Goal: Information Seeking & Learning: Learn about a topic

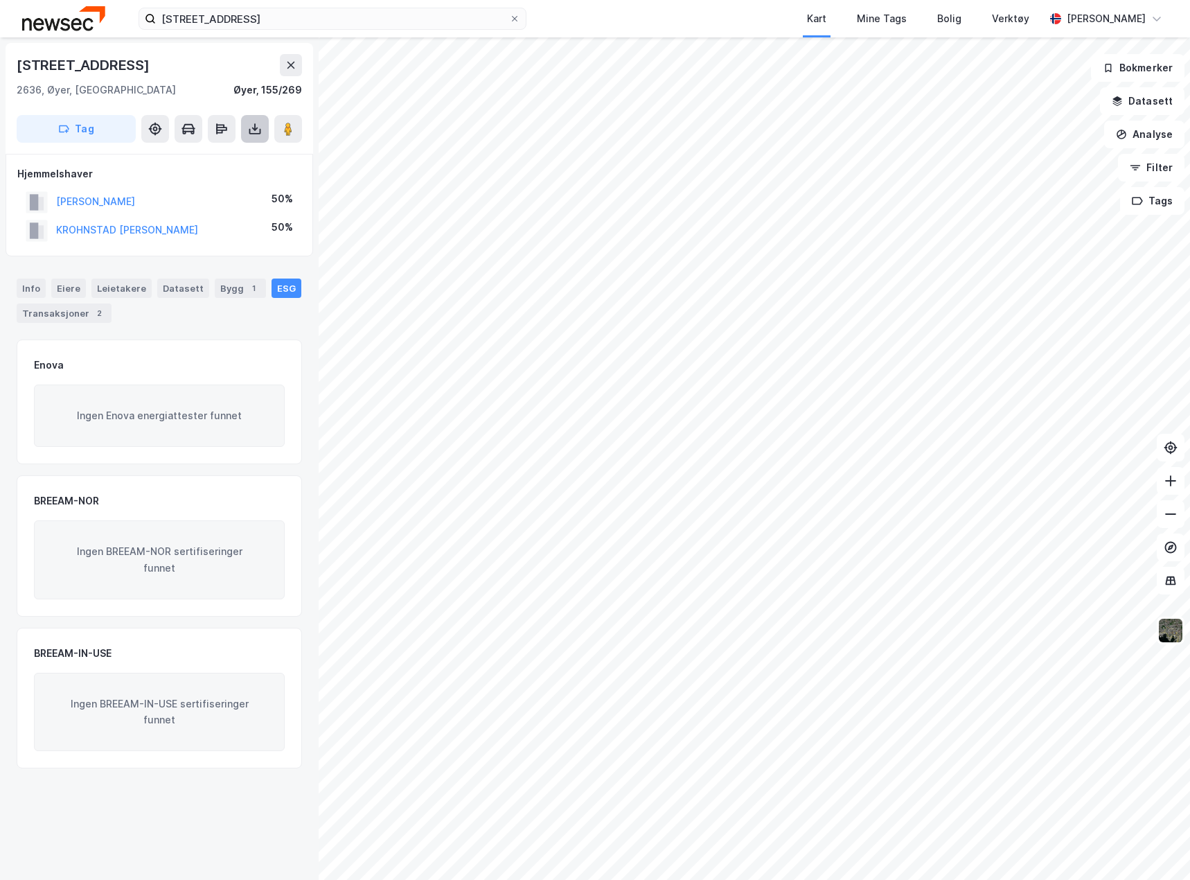
click at [255, 134] on icon at bounding box center [255, 129] width 14 height 14
click at [223, 158] on div "Last ned grunnbok" at bounding box center [186, 156] width 80 height 11
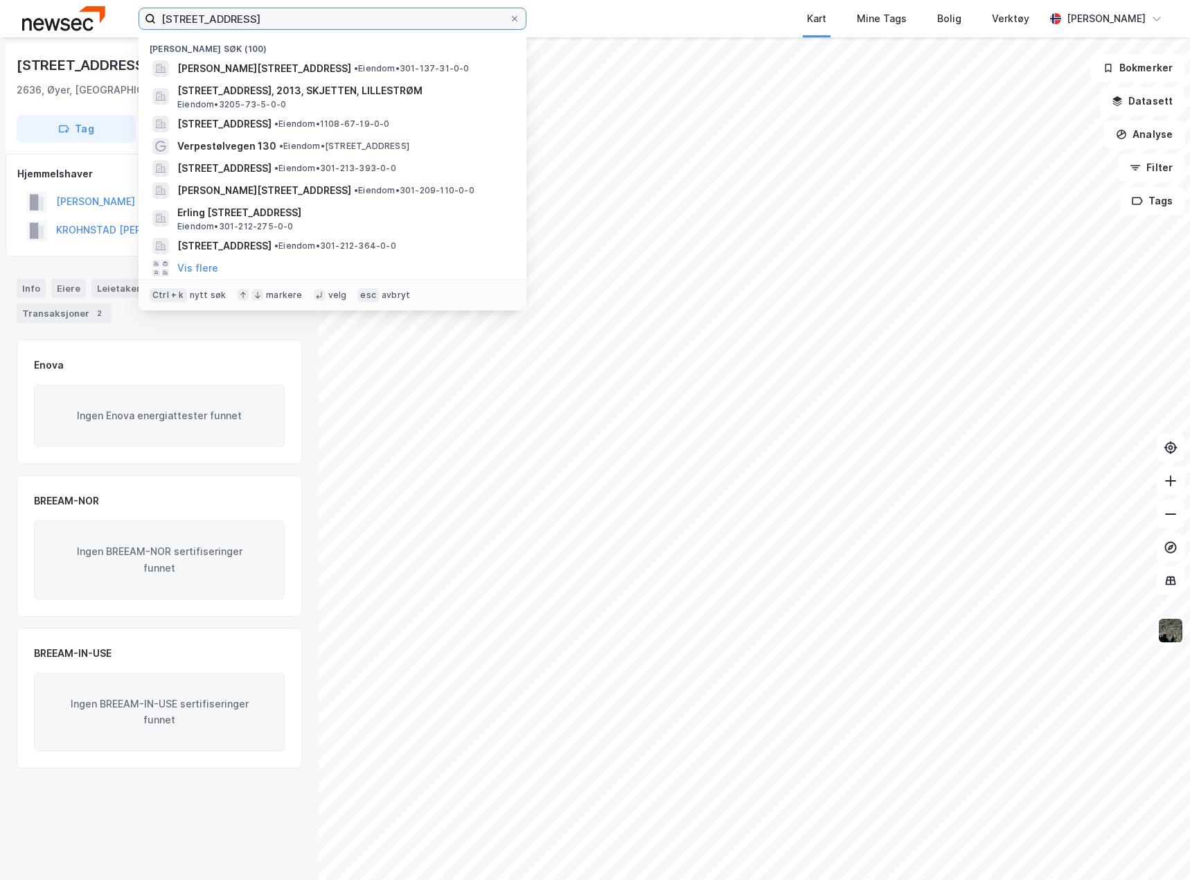
click at [284, 19] on input "[STREET_ADDRESS]" at bounding box center [332, 18] width 353 height 21
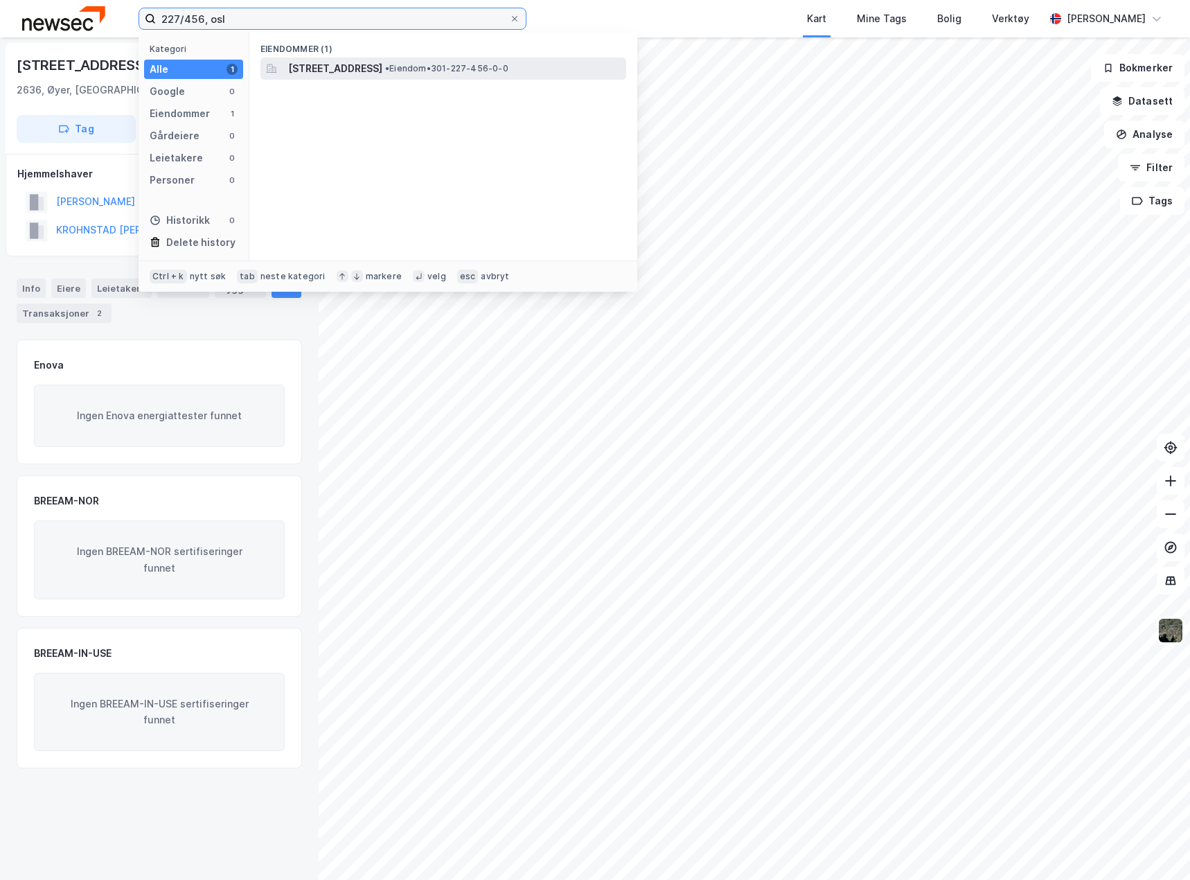
type input "227/456, osl"
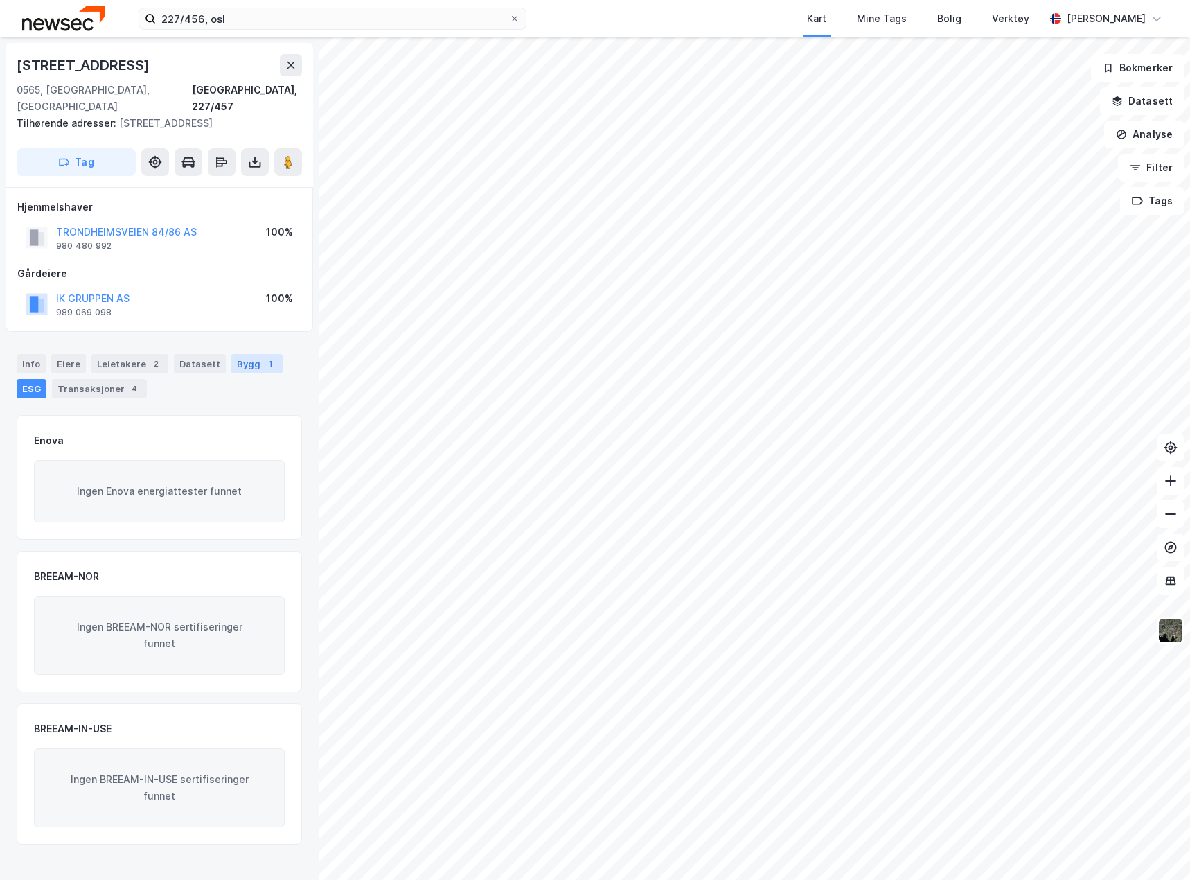
click at [248, 354] on div "Bygg 1" at bounding box center [256, 363] width 51 height 19
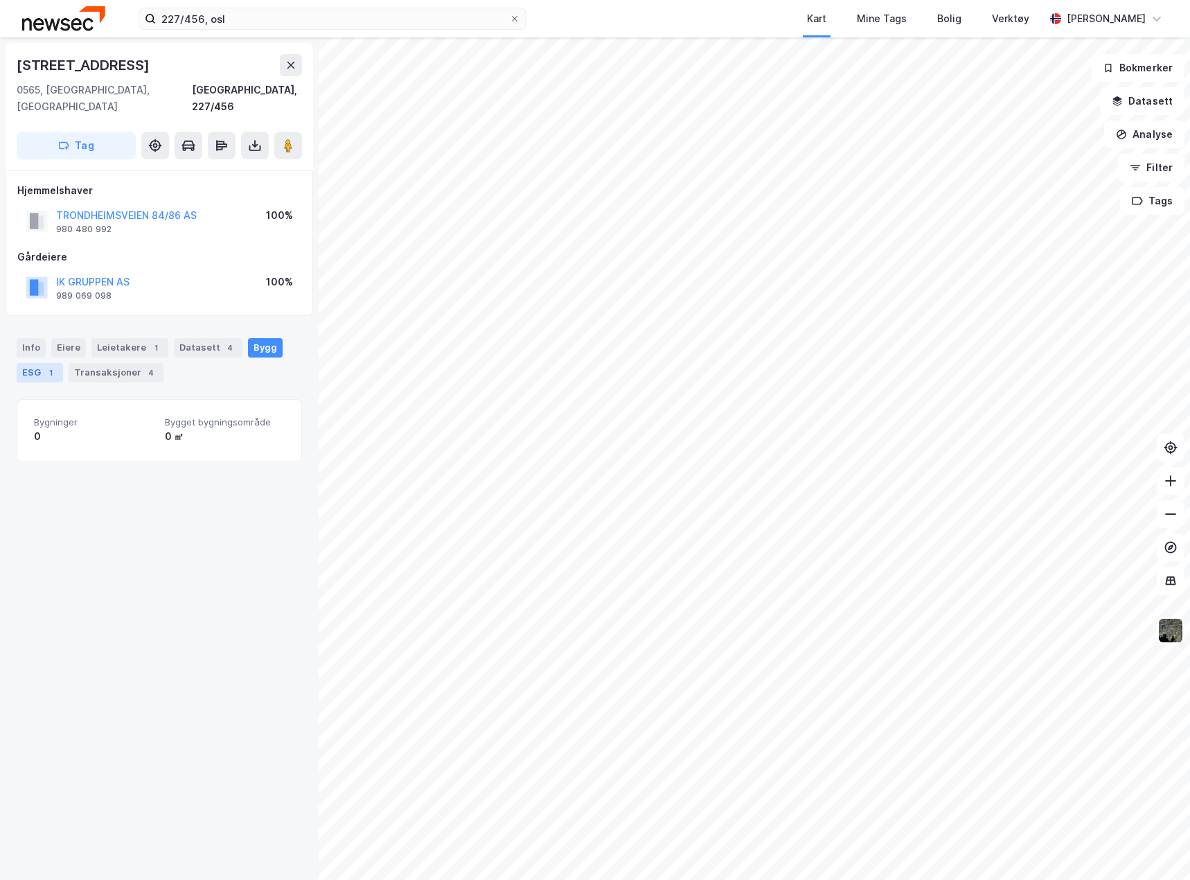
click at [39, 363] on div "ESG 1" at bounding box center [40, 372] width 46 height 19
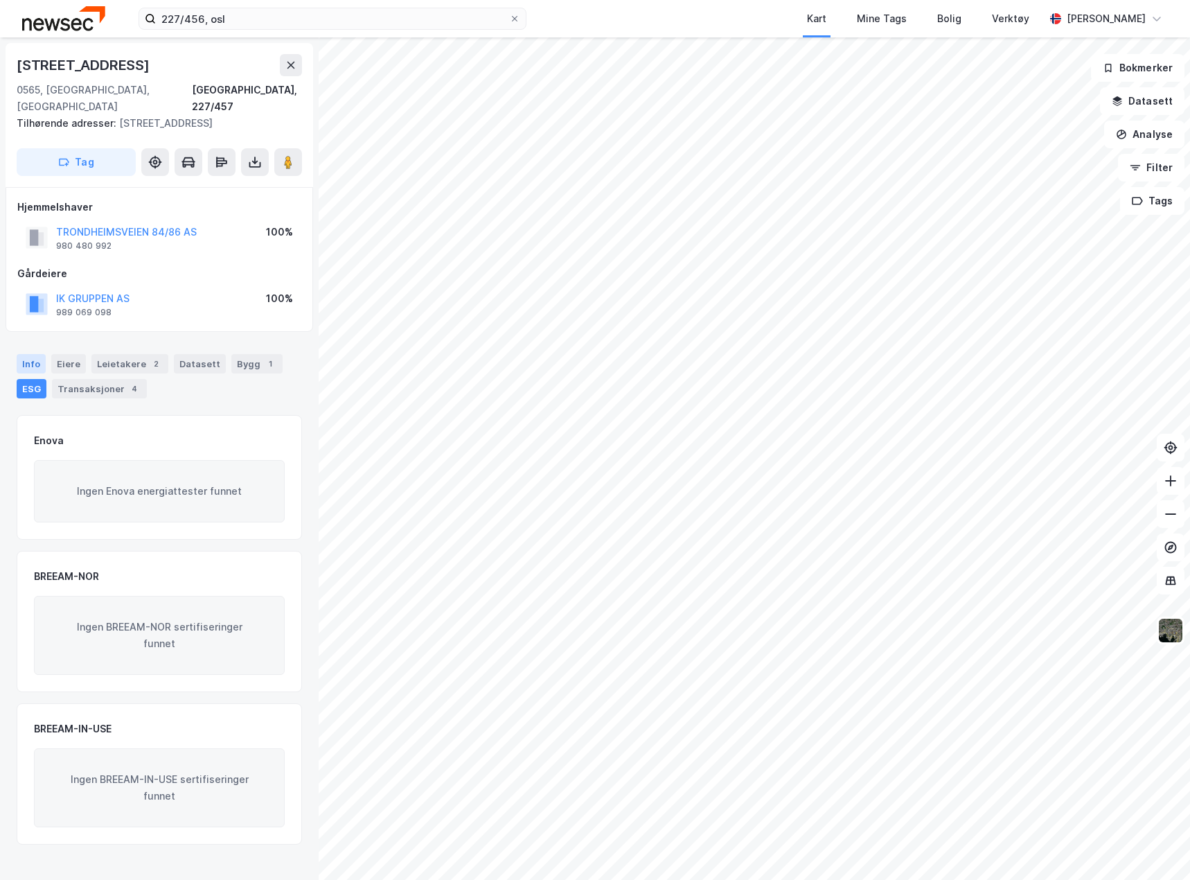
click at [36, 354] on div "Info" at bounding box center [31, 363] width 29 height 19
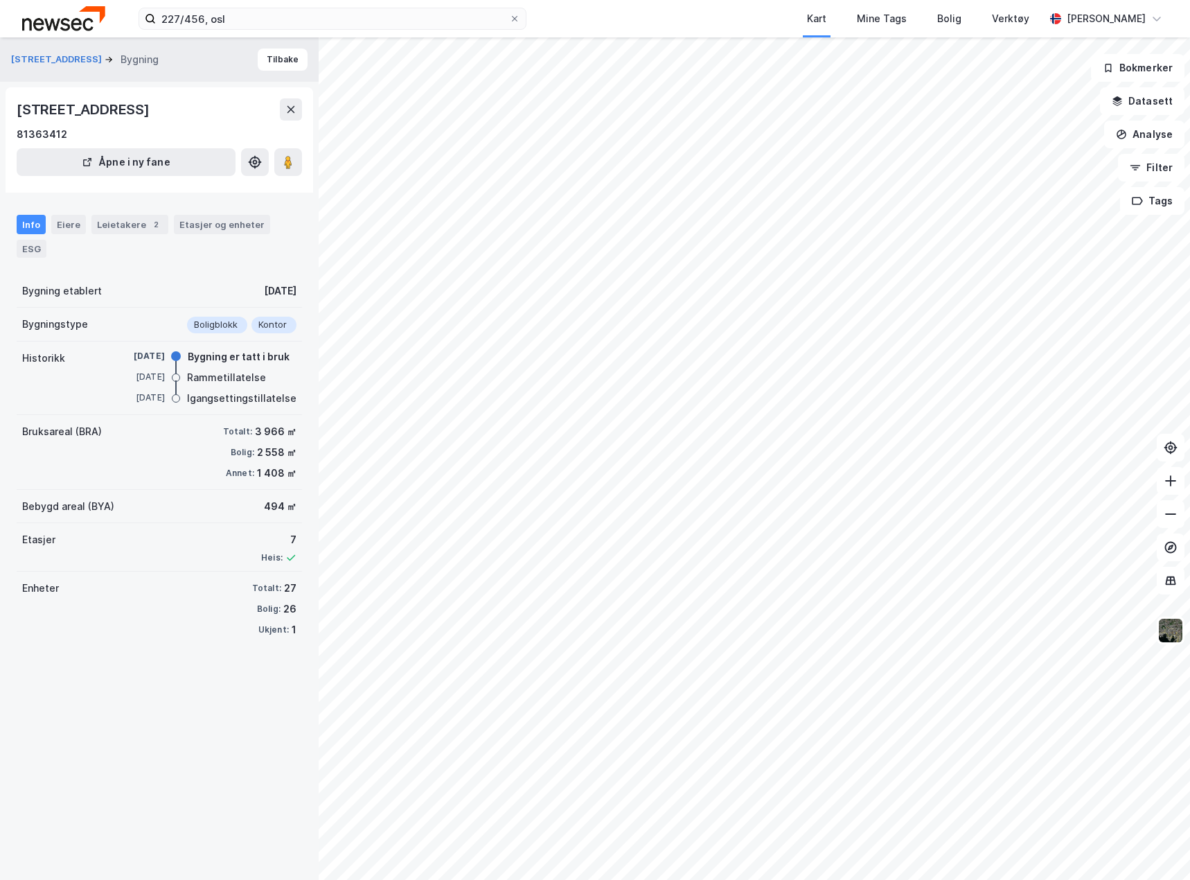
click at [33, 224] on div "Info" at bounding box center [31, 224] width 29 height 19
